Goal: Transaction & Acquisition: Purchase product/service

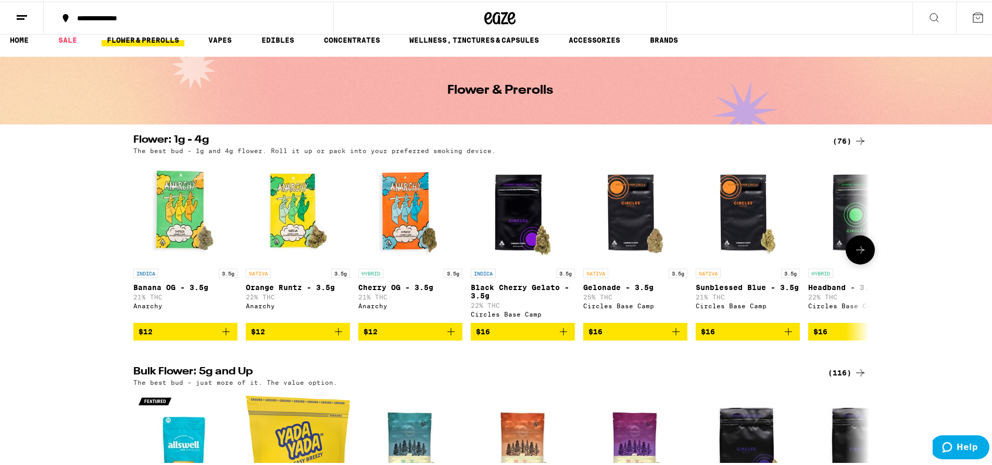
scroll to position [17, 0]
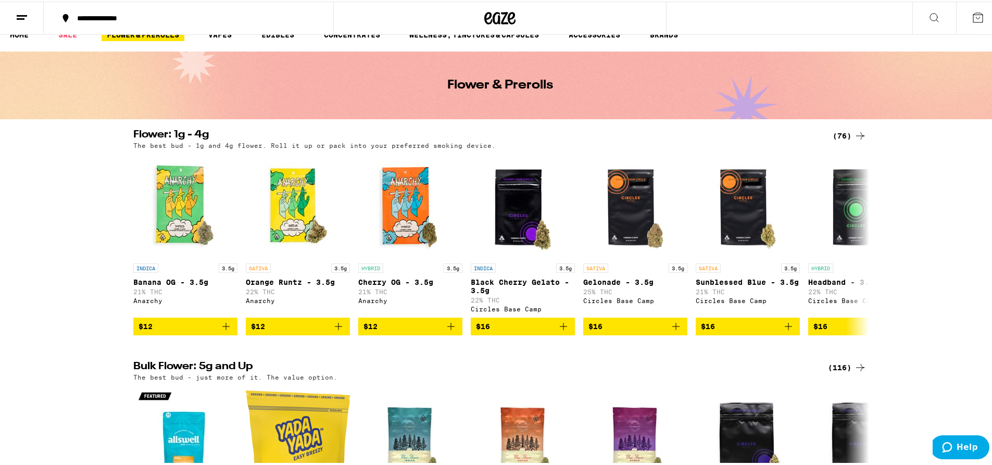
click at [843, 372] on div "(116)" at bounding box center [847, 366] width 39 height 12
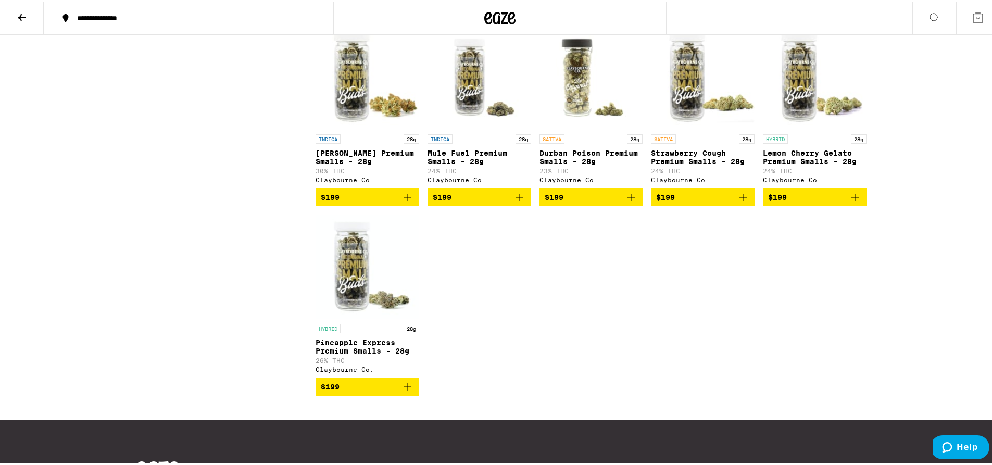
scroll to position [4472, 0]
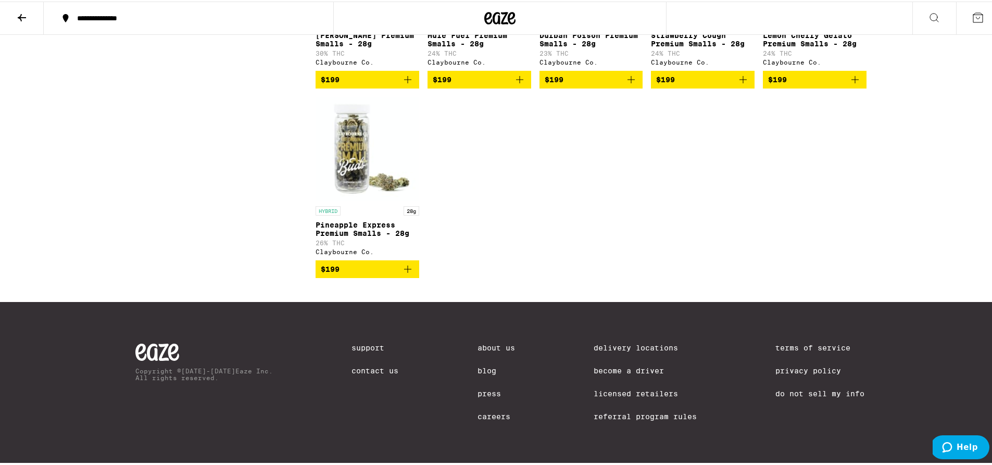
click at [26, 23] on button at bounding box center [22, 17] width 44 height 33
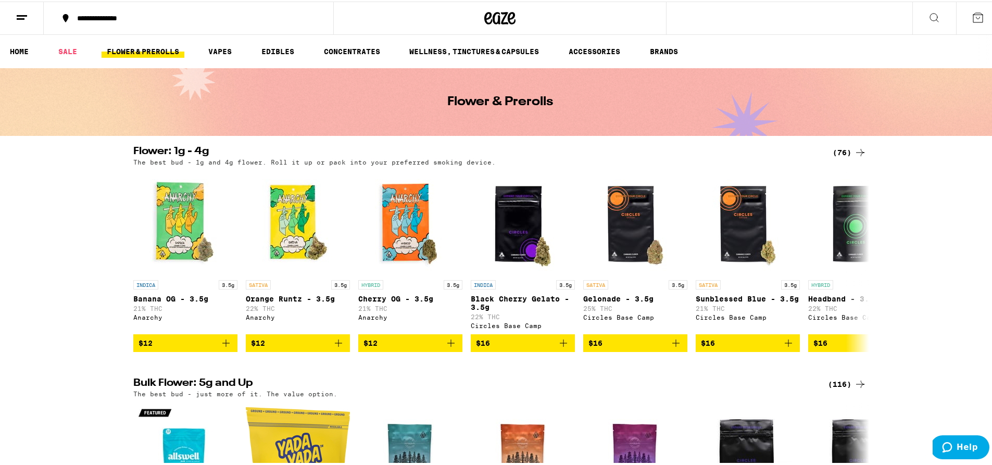
click at [844, 148] on div "(76)" at bounding box center [849, 151] width 34 height 12
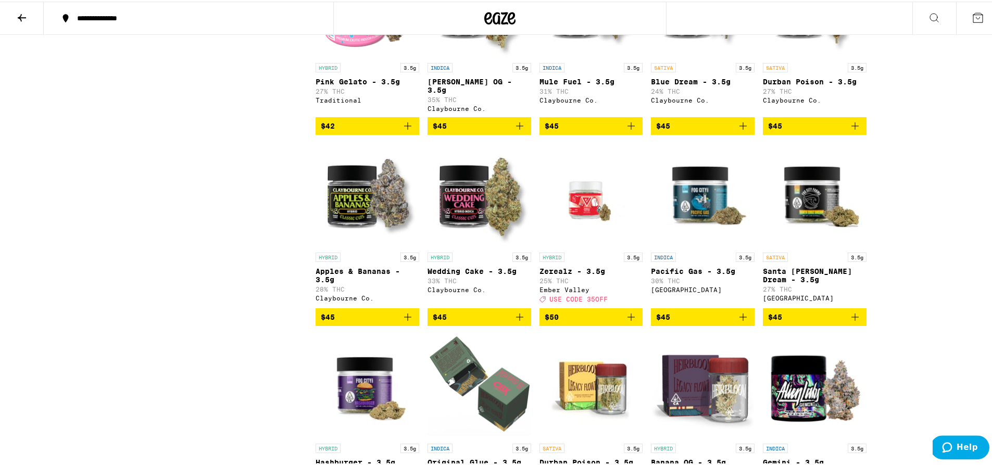
scroll to position [1483, 0]
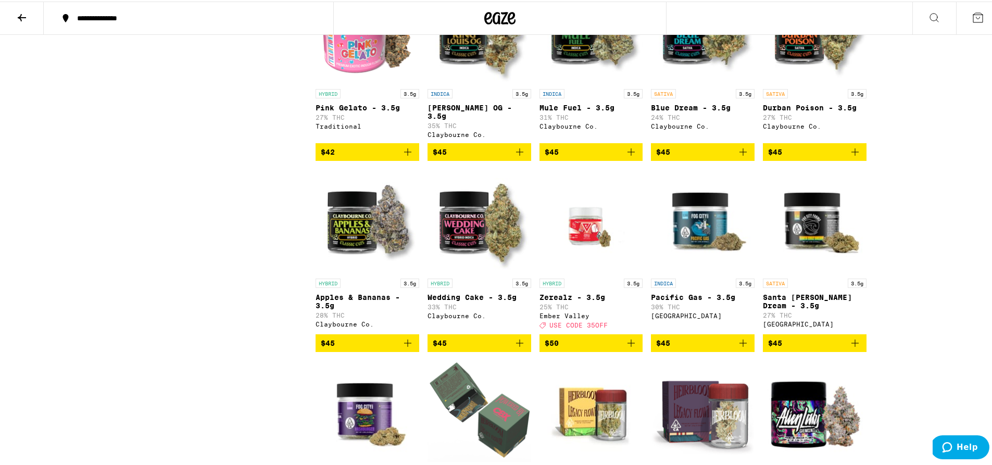
click at [361, 348] on span "$45" at bounding box center [367, 341] width 93 height 12
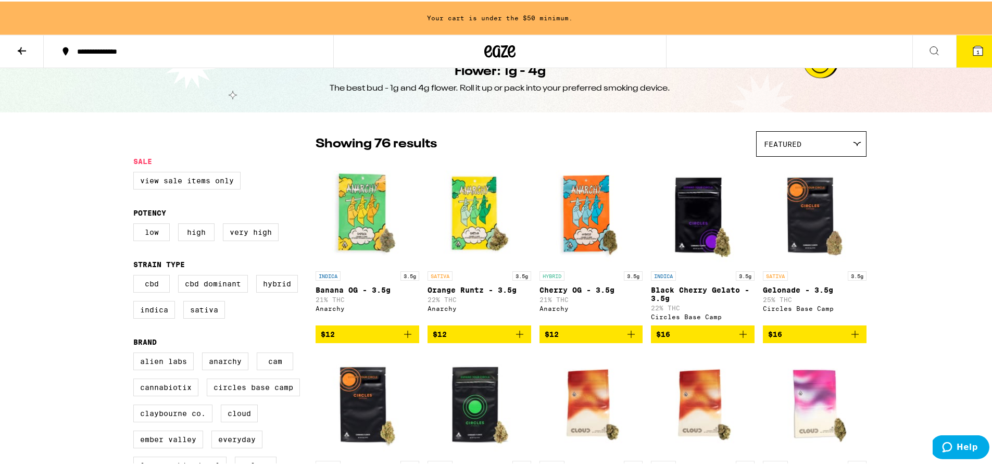
scroll to position [0, 0]
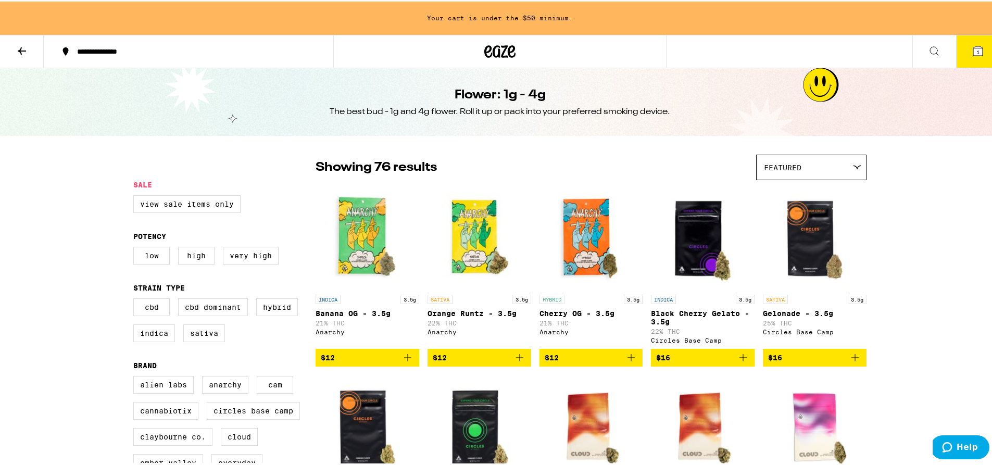
click at [16, 47] on icon at bounding box center [22, 49] width 12 height 12
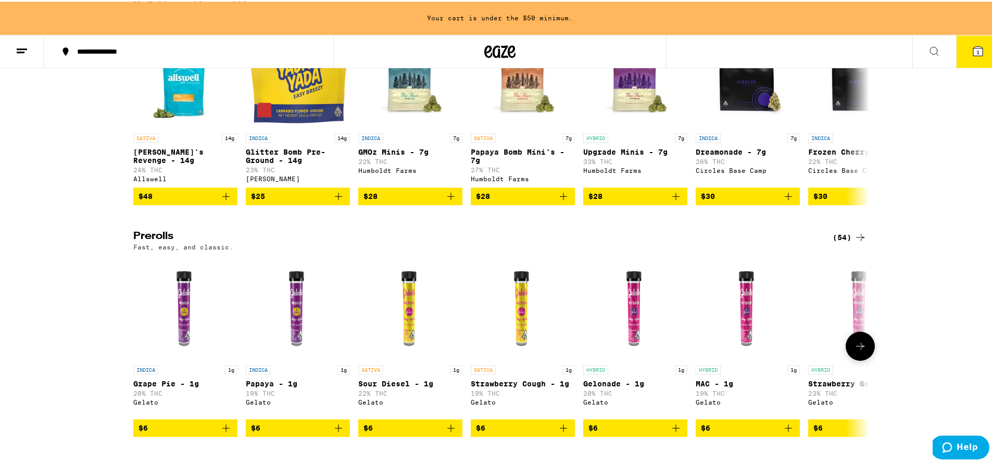
scroll to position [500, 0]
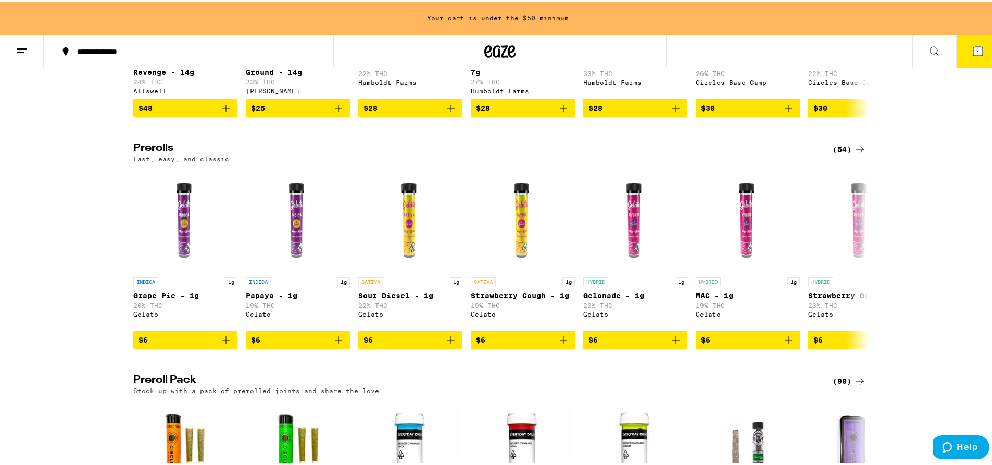
click at [840, 154] on div "(54)" at bounding box center [849, 148] width 34 height 12
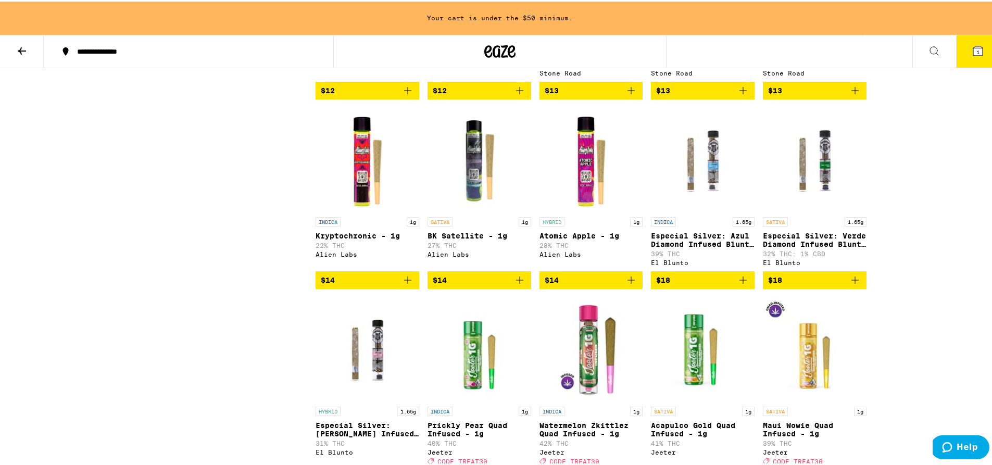
scroll to position [1382, 0]
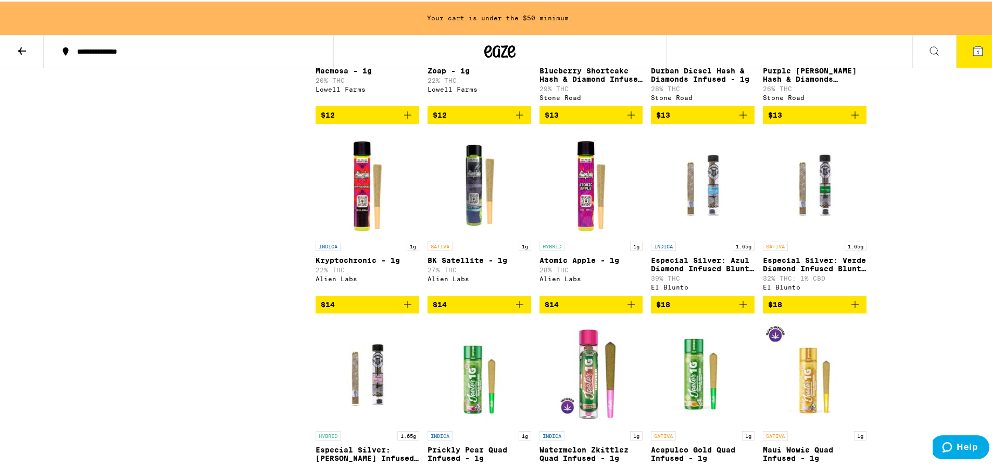
click at [348, 235] on img "Open page for Kryptochronic - 1g from Alien Labs" at bounding box center [367, 183] width 104 height 104
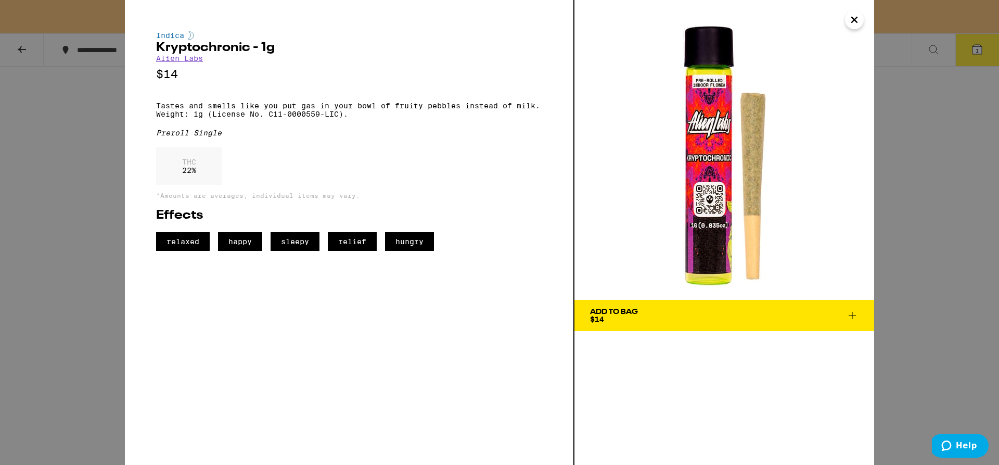
click at [928, 186] on div "Indica Kryptochronic - 1g Alien Labs $14 Tastes and smells like you put gas in …" at bounding box center [499, 232] width 999 height 465
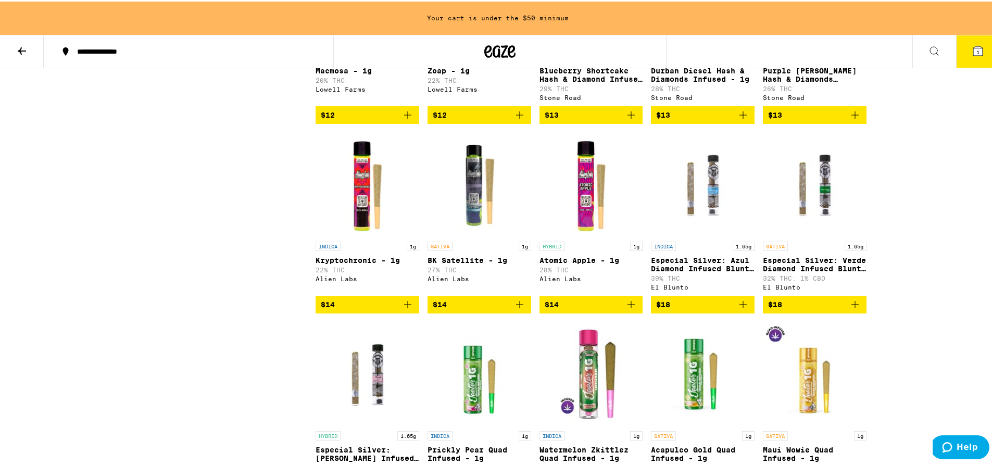
click at [359, 309] on span "$14" at bounding box center [367, 303] width 93 height 12
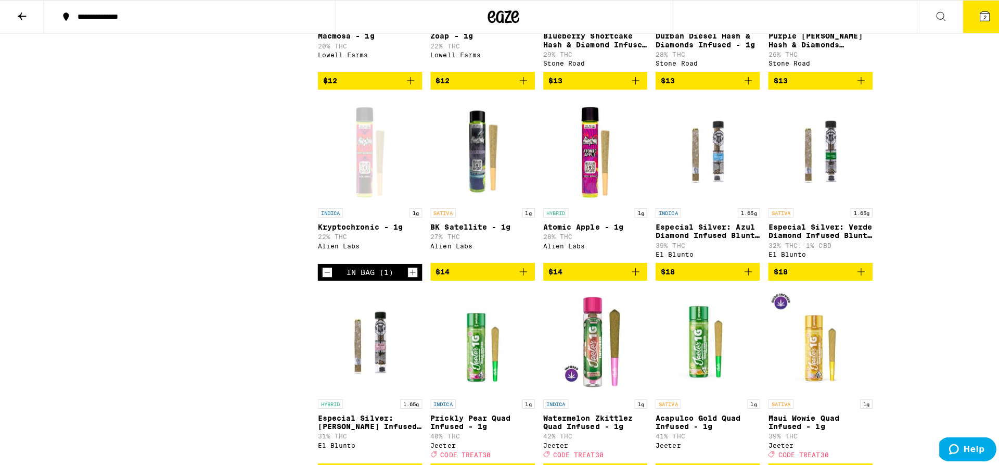
scroll to position [1349, 0]
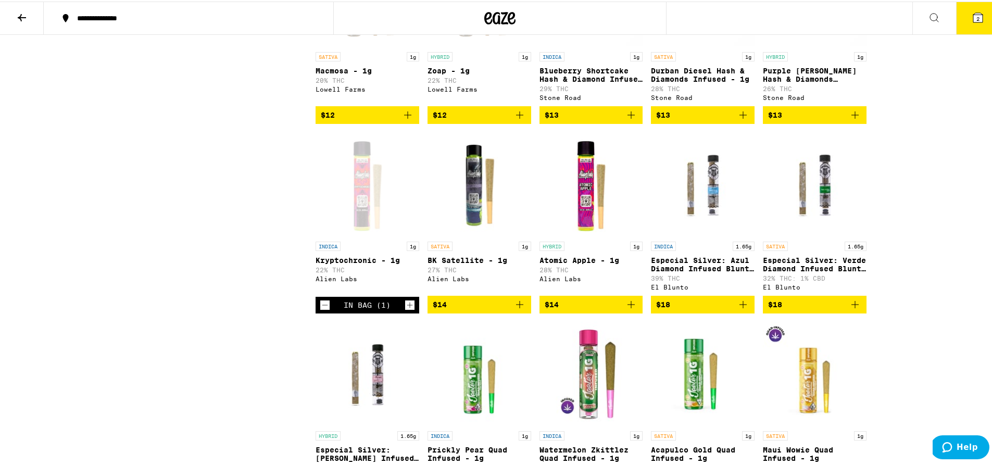
click at [973, 16] on icon at bounding box center [977, 15] width 9 height 9
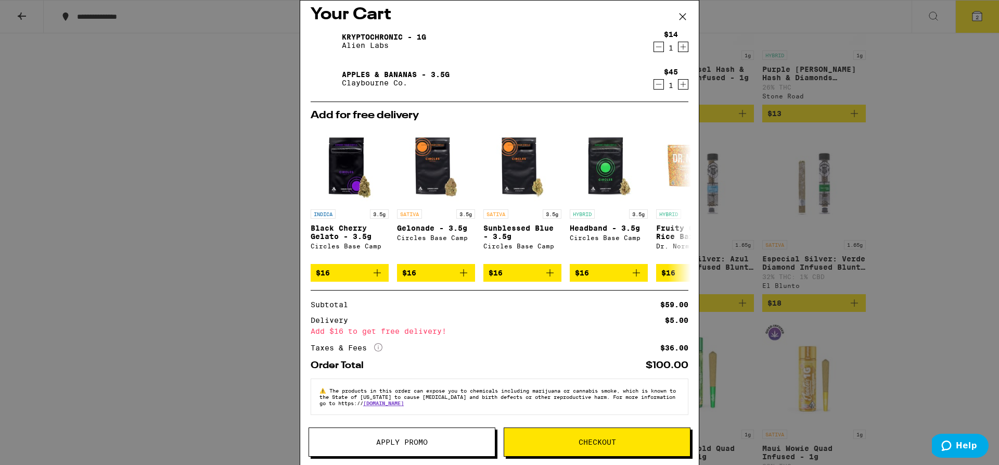
scroll to position [28, 0]
click at [592, 429] on button "Checkout" at bounding box center [597, 441] width 187 height 29
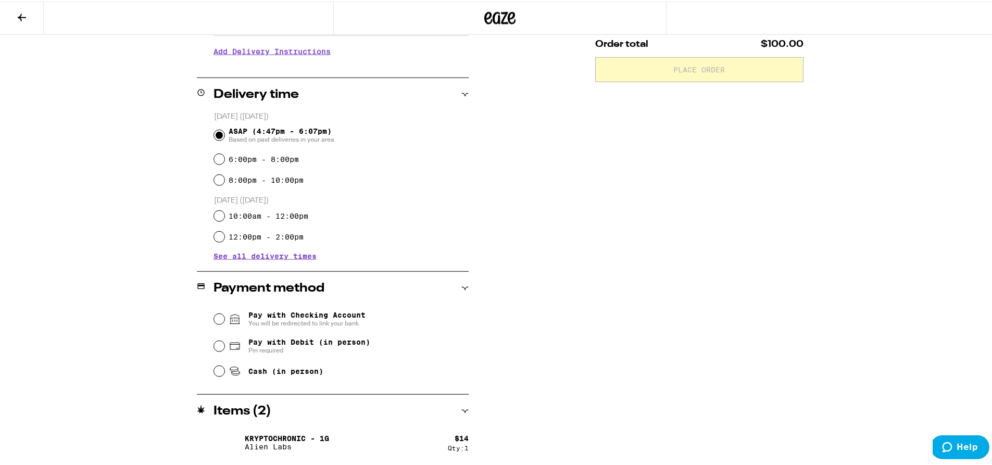
scroll to position [252, 0]
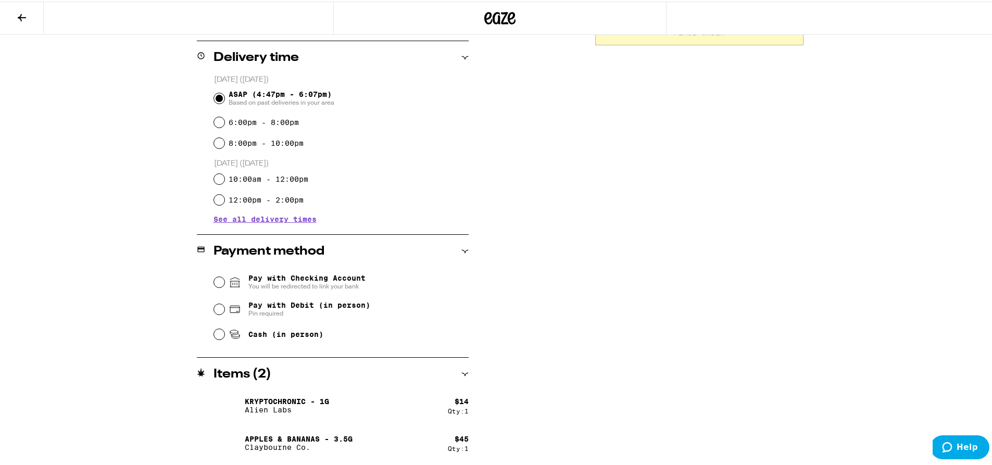
click at [269, 308] on span "Pay with Debit (in person)" at bounding box center [309, 303] width 122 height 8
click at [224, 308] on input "Pay with Debit (in person) Pin required" at bounding box center [219, 307] width 10 height 10
radio input "true"
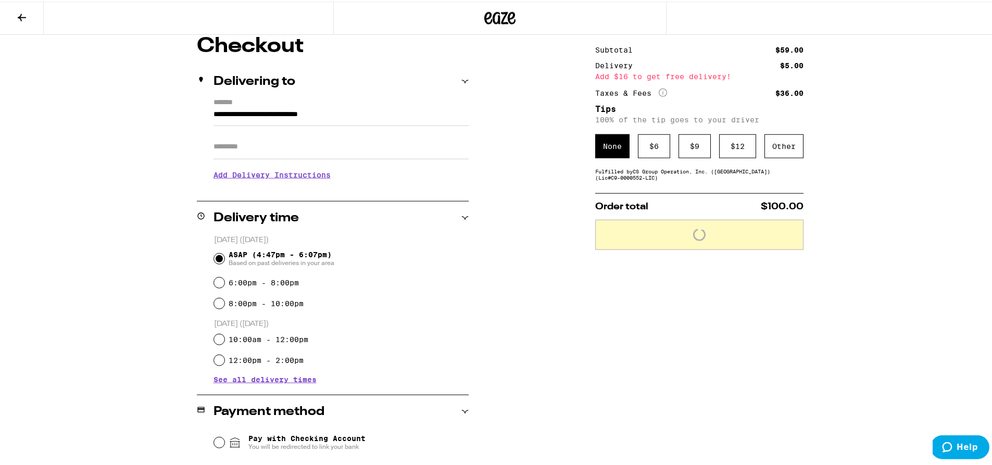
scroll to position [27, 0]
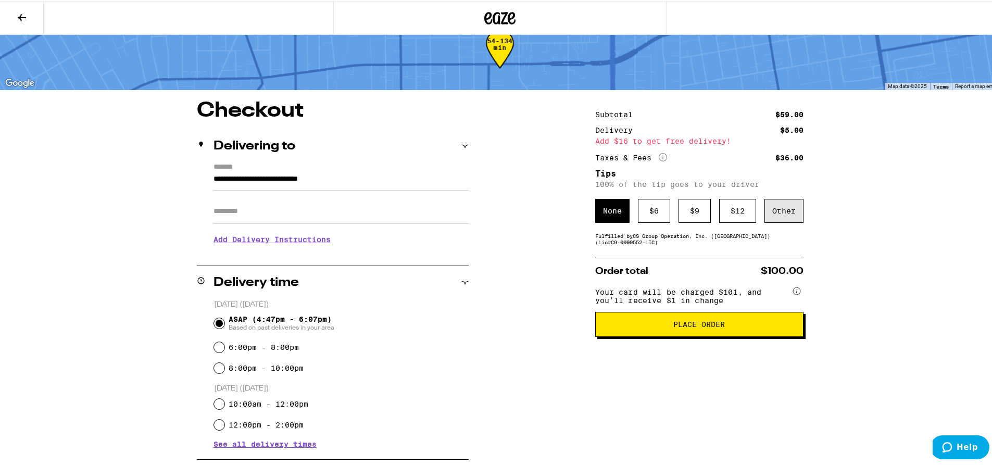
click at [788, 221] on div "Other" at bounding box center [783, 209] width 39 height 24
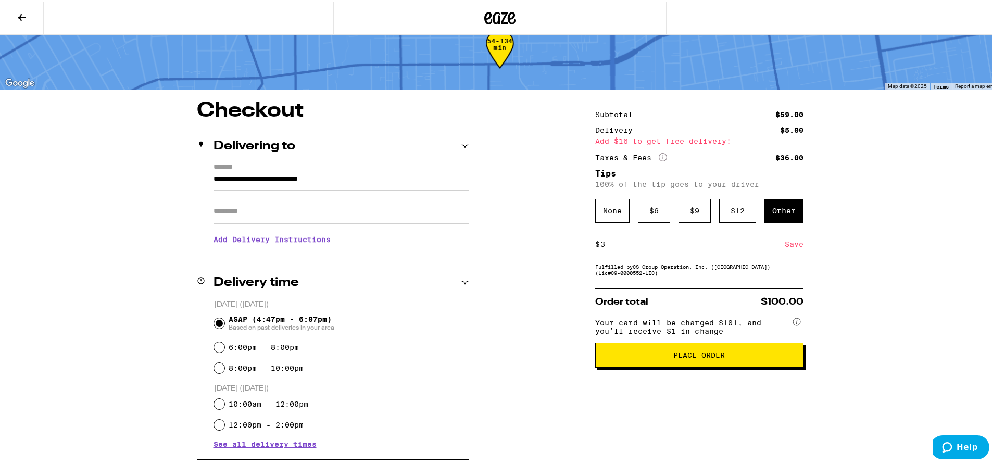
click at [787, 245] on div "Save" at bounding box center [793, 242] width 19 height 23
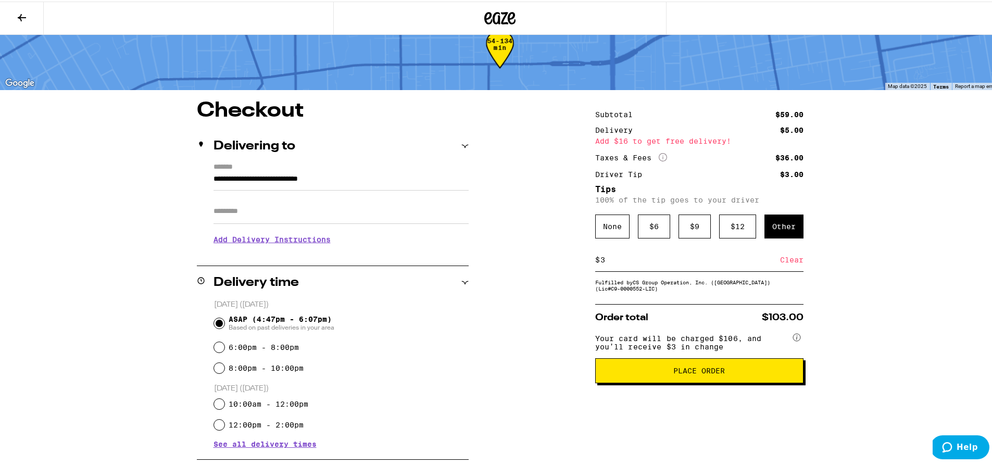
drag, startPoint x: 633, startPoint y: 268, endPoint x: 577, endPoint y: 260, distance: 56.7
click at [600, 260] on input "3" at bounding box center [690, 258] width 180 height 9
click at [795, 263] on div "Save" at bounding box center [793, 258] width 19 height 23
drag, startPoint x: 617, startPoint y: 262, endPoint x: 594, endPoint y: 260, distance: 22.5
click at [600, 263] on input "5" at bounding box center [690, 258] width 180 height 9
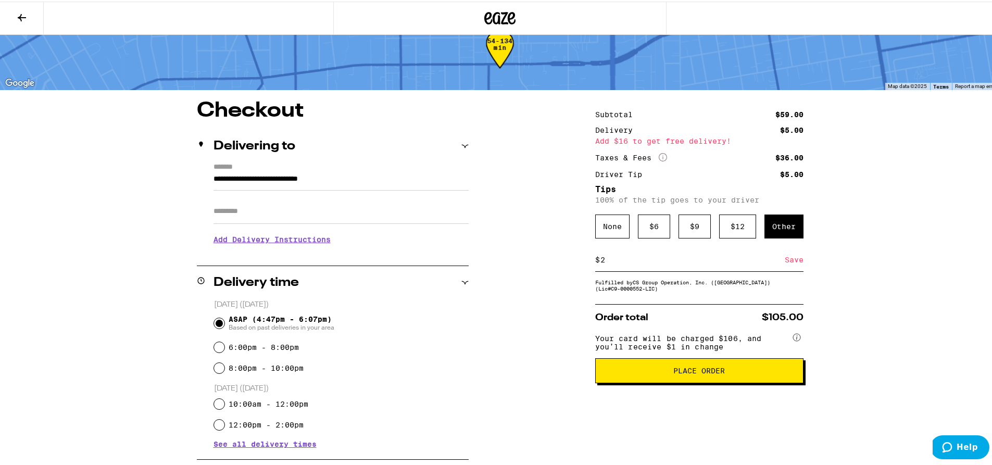
click at [784, 264] on div "Save" at bounding box center [793, 258] width 19 height 23
drag, startPoint x: 671, startPoint y: 264, endPoint x: 386, endPoint y: 260, distance: 284.8
click at [600, 260] on input "2" at bounding box center [690, 258] width 180 height 9
type input "1"
click at [788, 261] on div "Save" at bounding box center [793, 258] width 19 height 23
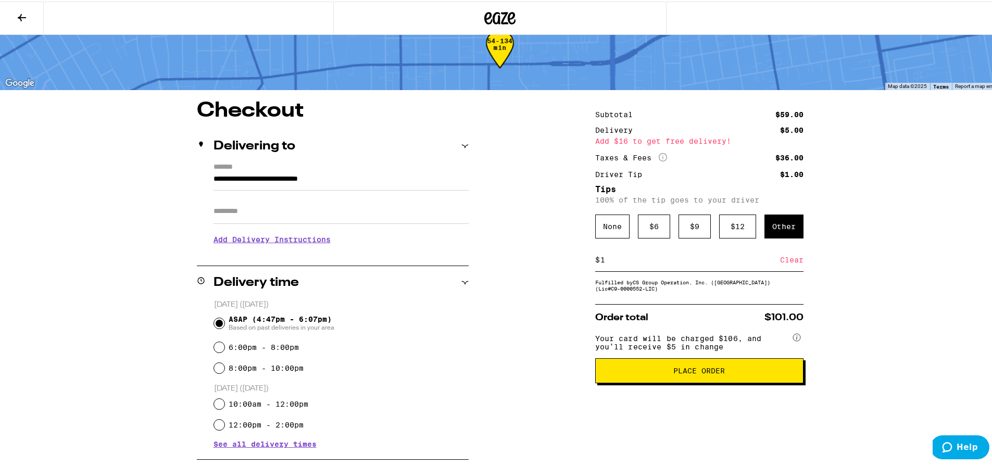
click at [695, 373] on span "Place Order" at bounding box center [699, 368] width 52 height 7
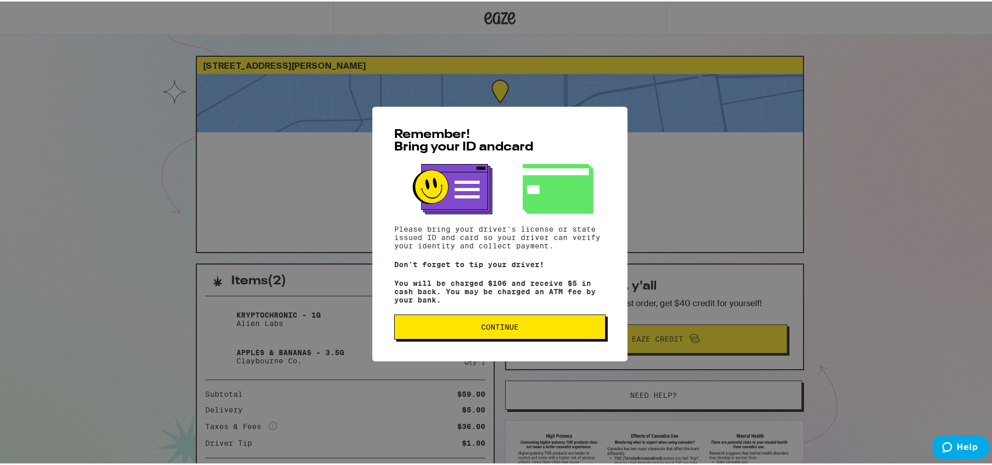
click at [495, 329] on span "Continue" at bounding box center [499, 325] width 37 height 7
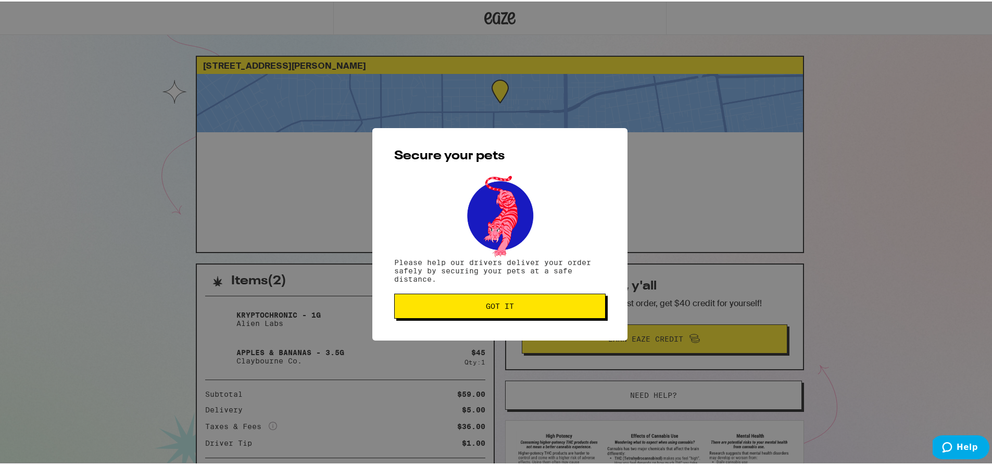
click at [516, 307] on span "Got it" at bounding box center [500, 304] width 194 height 7
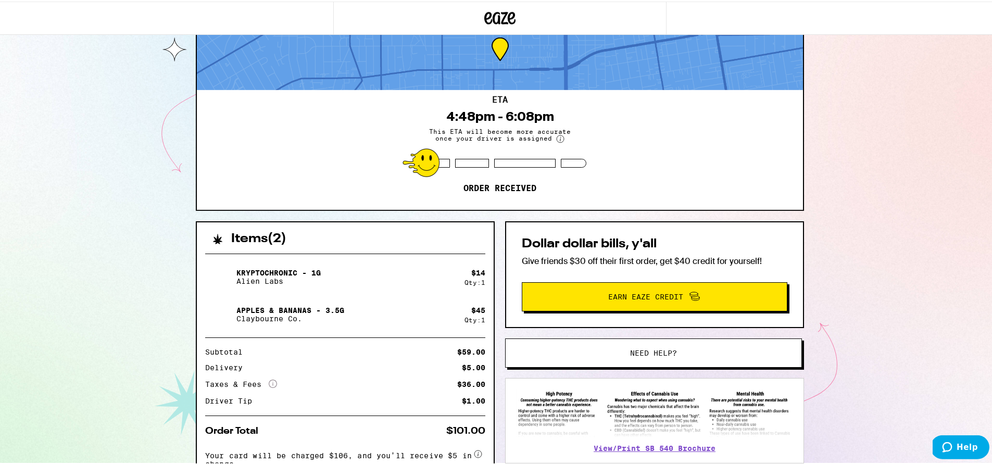
scroll to position [67, 0]
